Goal: Navigation & Orientation: Go to known website

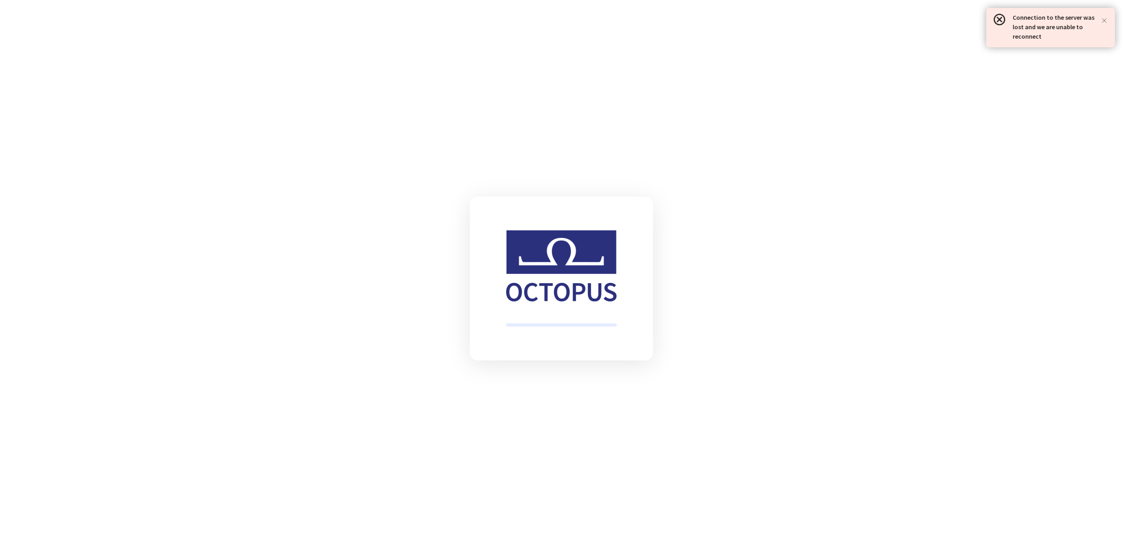
click at [264, 0] on html "Connection to the server was lost and we are unable to reconnect" at bounding box center [561, 0] width 1123 height 0
click at [297, 0] on html "Connection to the server was lost and we are unable to reconnect" at bounding box center [561, 0] width 1123 height 0
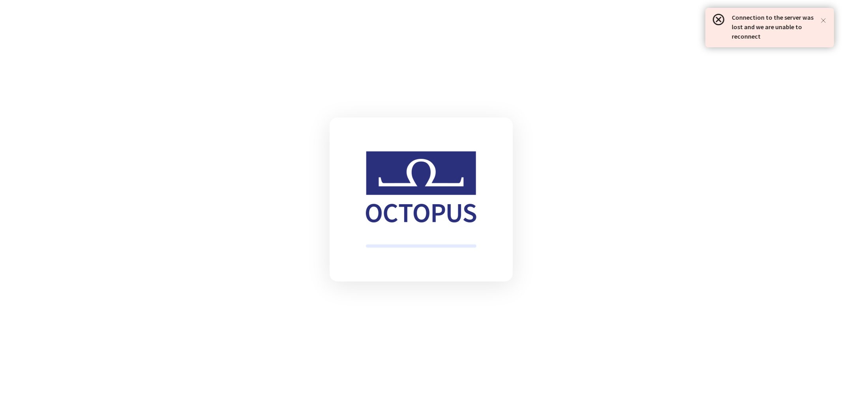
click at [738, 31] on p "Connection to the server was lost and we are unable to reconnect" at bounding box center [775, 27] width 87 height 28
